Goal: Task Accomplishment & Management: Complete application form

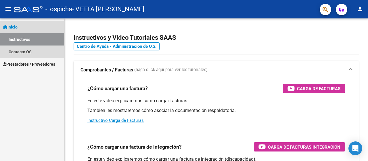
click at [24, 28] on link "Inicio" at bounding box center [32, 27] width 64 height 12
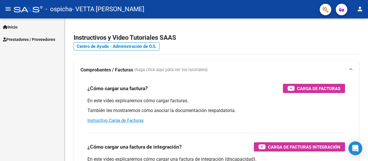
click at [14, 24] on span "Inicio" at bounding box center [10, 27] width 15 height 6
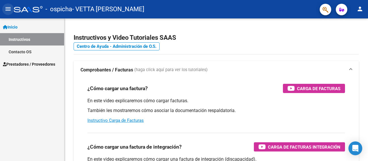
click at [6, 7] on mat-icon "menu" at bounding box center [8, 8] width 7 height 7
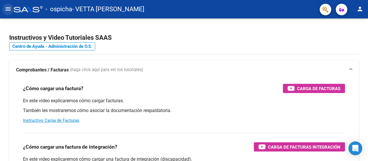
click at [10, 10] on mat-icon "menu" at bounding box center [8, 8] width 7 height 7
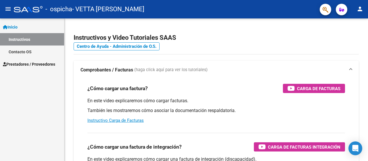
click at [18, 28] on span "Inicio" at bounding box center [10, 27] width 15 height 6
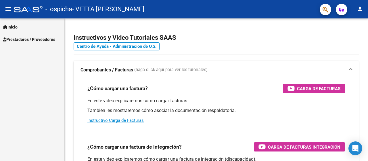
click at [28, 40] on span "Prestadores / Proveedores" at bounding box center [29, 39] width 52 height 6
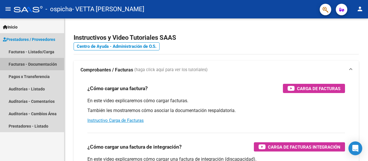
click at [40, 63] on link "Facturas - Documentación" at bounding box center [32, 64] width 64 height 12
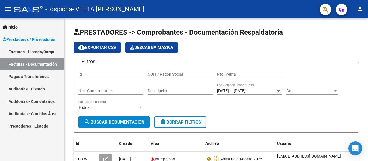
click at [33, 49] on link "Facturas - Listado/Carga" at bounding box center [32, 51] width 64 height 12
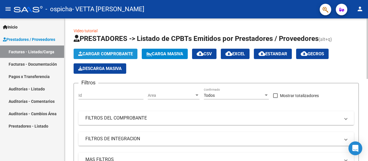
click at [114, 50] on button "Cargar Comprobante" at bounding box center [106, 54] width 64 height 10
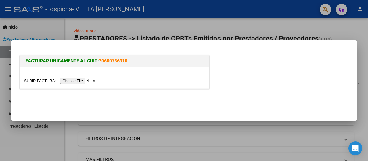
click at [82, 80] on input "file" at bounding box center [60, 81] width 73 height 6
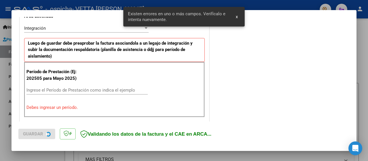
scroll to position [143, 0]
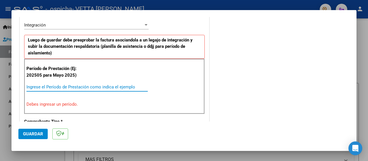
click at [39, 86] on input "Ingrese el Período de Prestación como indica el ejemplo" at bounding box center [86, 86] width 121 height 5
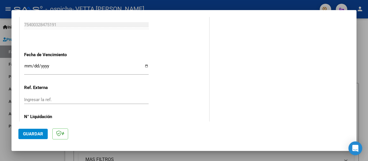
scroll to position [394, 0]
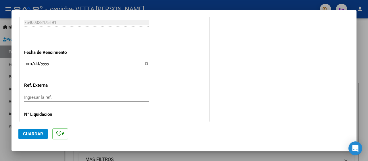
type input "202509"
click at [25, 62] on input "Ingresar la fecha" at bounding box center [86, 65] width 125 height 9
click at [37, 62] on input "Ingresar la fecha" at bounding box center [86, 65] width 125 height 9
click at [32, 63] on input "Ingresar la fecha" at bounding box center [86, 65] width 125 height 9
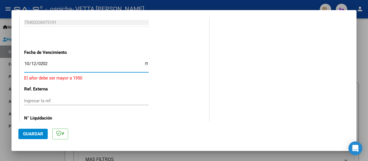
type input "[DATE]"
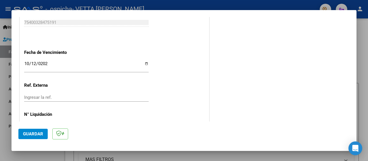
scroll to position [413, 0]
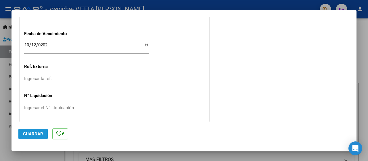
click at [31, 135] on span "Guardar" at bounding box center [33, 133] width 20 height 5
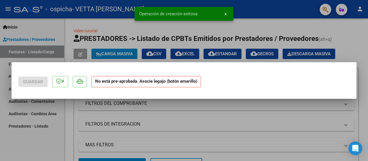
scroll to position [0, 0]
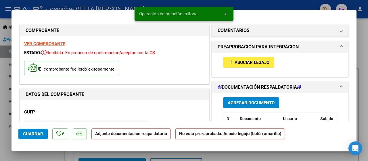
click at [259, 64] on span "Asociar Legajo" at bounding box center [252, 62] width 35 height 5
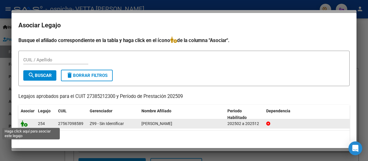
click at [26, 123] on icon at bounding box center [24, 123] width 7 height 6
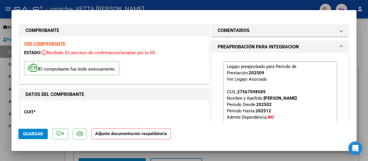
click at [105, 134] on strong "Adjunte documentación respaldatoria" at bounding box center [131, 133] width 72 height 5
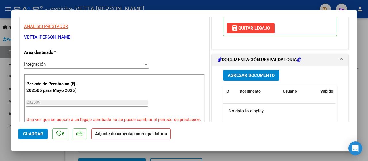
scroll to position [125, 0]
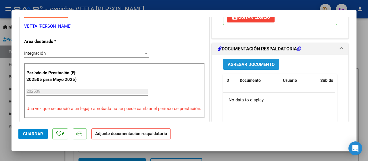
drag, startPoint x: 243, startPoint y: 66, endPoint x: 246, endPoint y: 66, distance: 3.3
click at [246, 66] on button "Agregar Documento" at bounding box center [251, 64] width 56 height 11
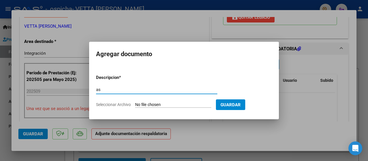
type input "a"
type input "ASISTENCIA SEPTIEMBRE 2025"
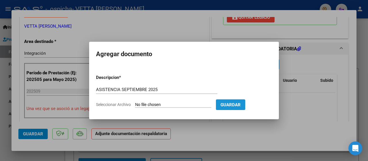
click at [240, 106] on span "Guardar" at bounding box center [231, 104] width 20 height 5
click at [175, 104] on input "Seleccionar Archivo" at bounding box center [173, 104] width 76 height 5
click at [154, 104] on input "Seleccionar Archivo" at bounding box center [173, 104] width 76 height 5
type input "C:\fakepath\ASISTENCIA [DATE] [PERSON_NAME].pdf"
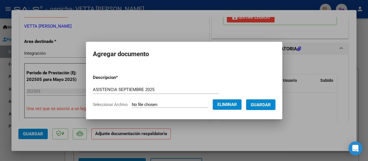
click at [263, 103] on span "Guardar" at bounding box center [261, 104] width 20 height 5
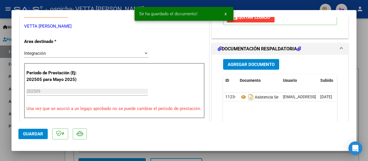
drag, startPoint x: 66, startPoint y: 133, endPoint x: 26, endPoint y: 132, distance: 40.3
click at [26, 132] on mat-dialog-actions "Guardar" at bounding box center [183, 132] width 331 height 23
click at [26, 132] on span "Guardar" at bounding box center [33, 133] width 20 height 5
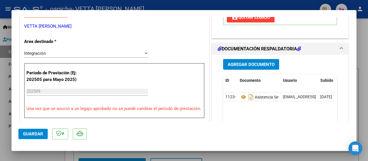
click at [30, 129] on button "Guardar" at bounding box center [32, 134] width 29 height 10
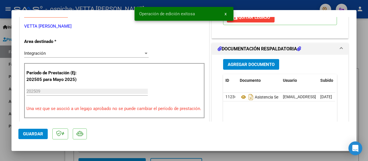
click at [362, 86] on div at bounding box center [184, 80] width 368 height 161
type input "$ 0,00"
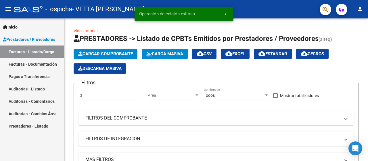
click at [28, 66] on link "Facturas - Documentación" at bounding box center [32, 64] width 64 height 12
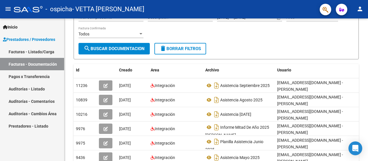
scroll to position [75, 0]
